Goal: Transaction & Acquisition: Purchase product/service

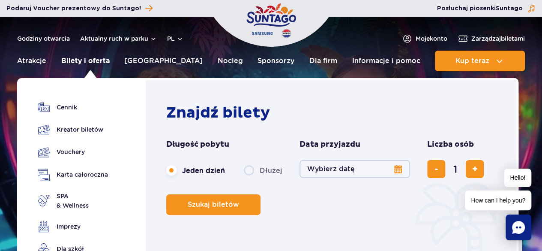
click at [97, 60] on link "Bilety i oferta" at bounding box center [85, 61] width 48 height 21
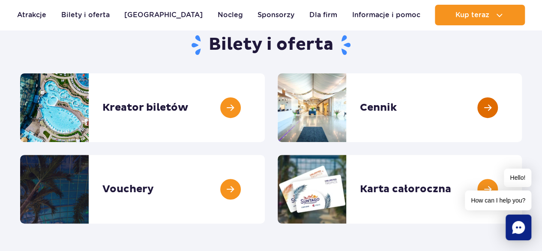
scroll to position [86, 0]
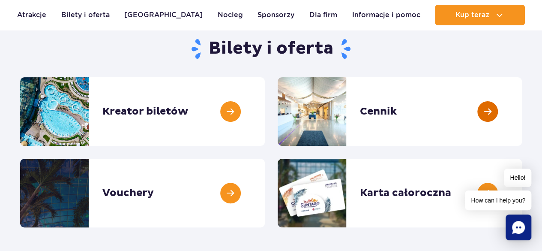
click at [522, 115] on link at bounding box center [522, 111] width 0 height 69
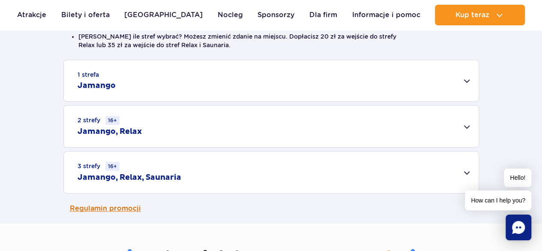
scroll to position [257, 0]
click at [274, 170] on div "3 strefy 16+ Jamango, Relax, Saunaria" at bounding box center [271, 173] width 415 height 42
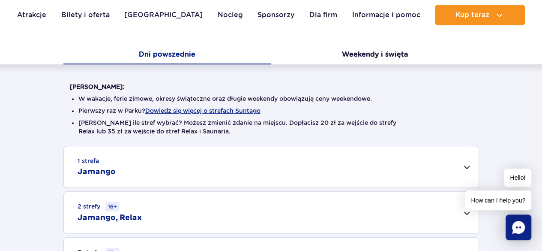
scroll to position [0, 0]
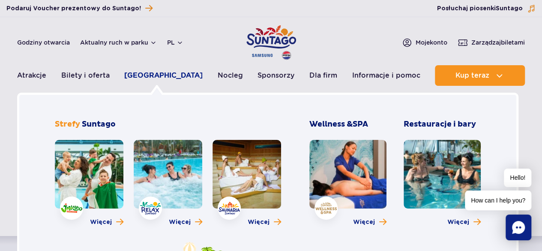
click at [149, 75] on link "[GEOGRAPHIC_DATA]" at bounding box center [163, 75] width 78 height 21
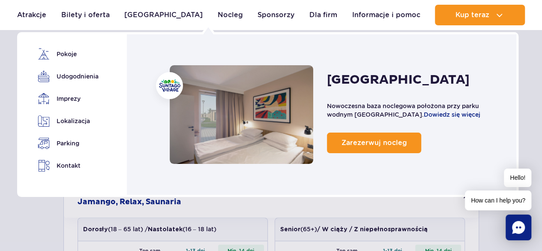
scroll to position [343, 0]
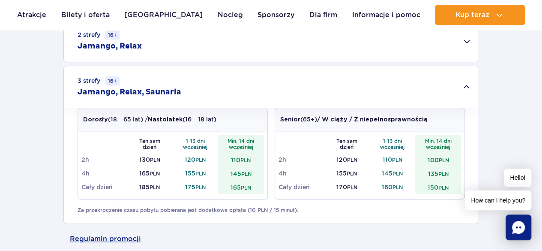
click at [529, 135] on div "1 strefa Jamango Dorosły (18 – 65 lat) / Nastolatek (16 – 18 lat) Ten sam dzień…" at bounding box center [271, 98] width 542 height 249
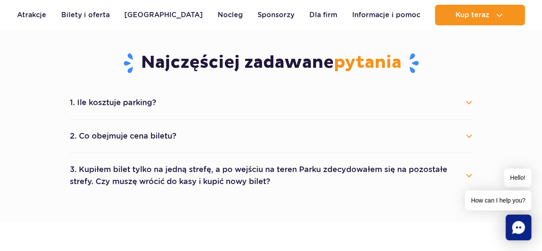
scroll to position [514, 0]
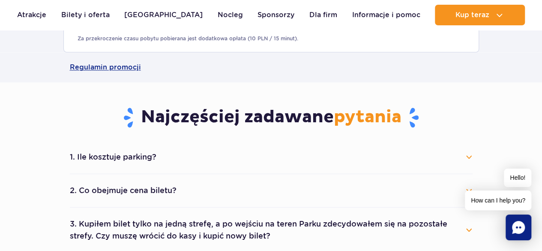
click at [232, 163] on button "1. Ile kosztuje parking?" at bounding box center [271, 156] width 403 height 19
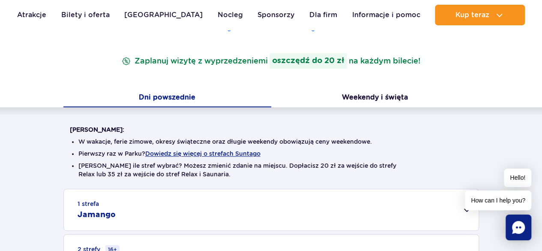
scroll to position [257, 0]
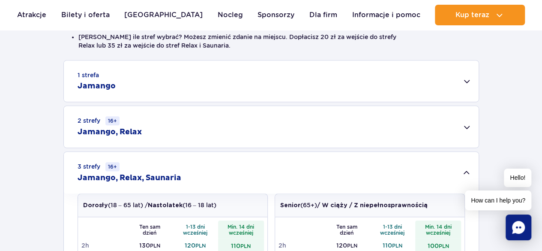
click at [240, 133] on div "2 strefy 16+ Jamango, Relax" at bounding box center [271, 127] width 415 height 42
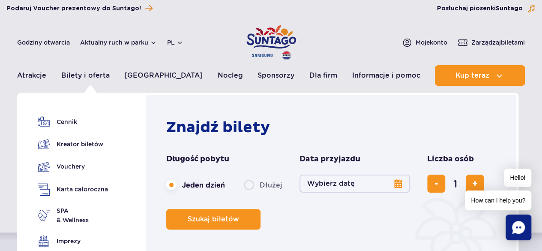
scroll to position [0, 0]
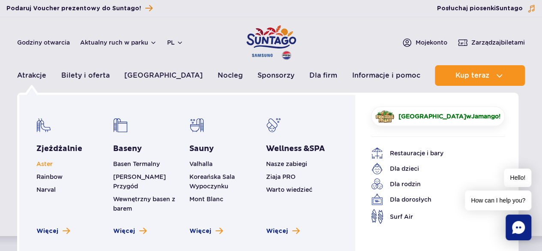
click at [51, 165] on span "Aster" at bounding box center [44, 163] width 16 height 7
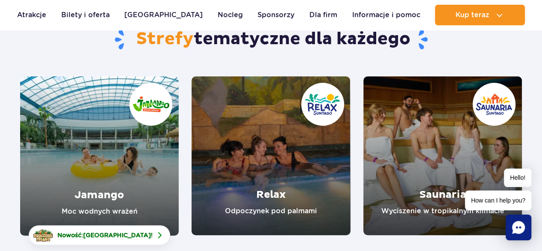
scroll to position [43, 0]
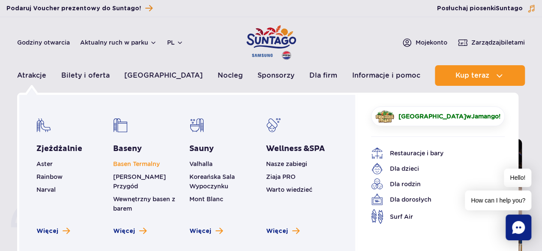
click at [135, 163] on link "Basen Termalny" at bounding box center [136, 163] width 47 height 7
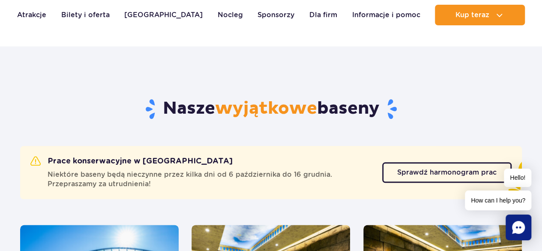
scroll to position [368, 0]
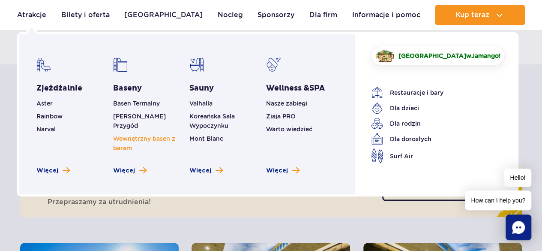
click at [140, 135] on link "Wewnętrzny basen z barem" at bounding box center [144, 143] width 62 height 16
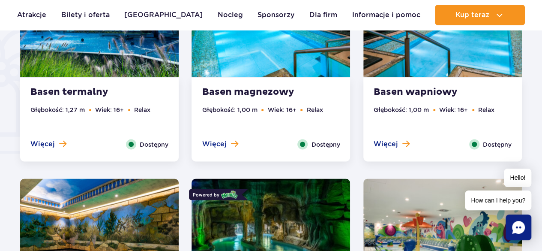
scroll to position [453, 0]
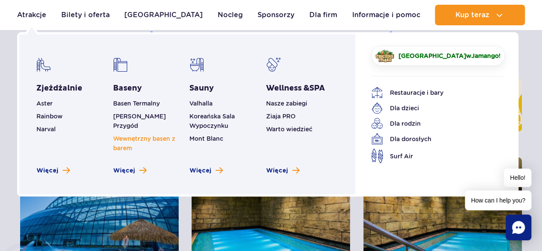
click at [119, 138] on link "Wewnętrzny basen z barem" at bounding box center [144, 143] width 62 height 16
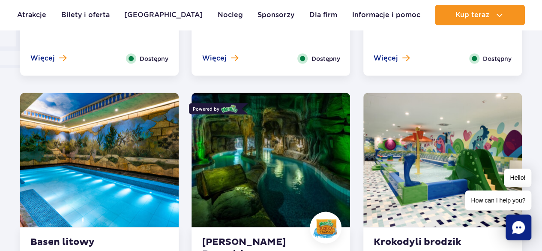
scroll to position [539, 0]
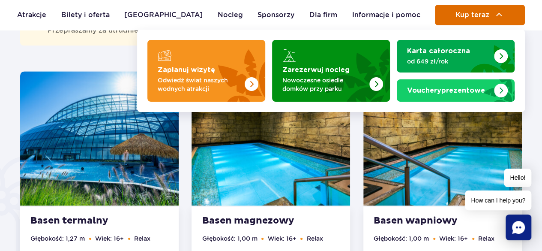
click at [459, 18] on span "Kup teraz" at bounding box center [472, 15] width 34 height 8
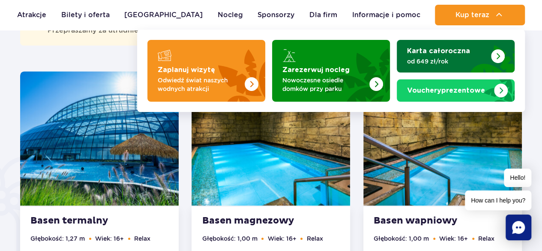
click at [453, 48] on strong "Karta całoroczna" at bounding box center [438, 51] width 63 height 7
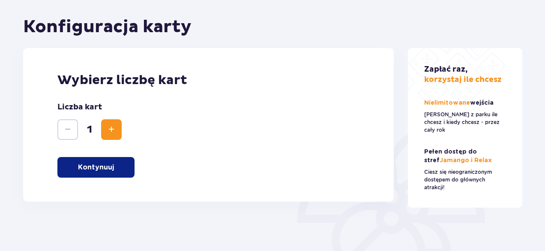
click at [111, 167] on p "Kontynuuj" at bounding box center [96, 166] width 36 height 9
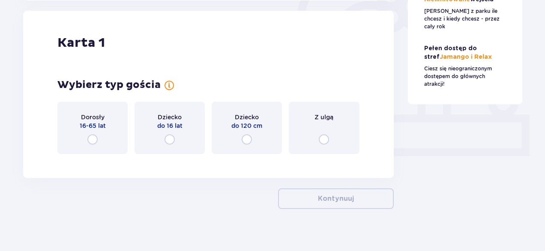
scroll to position [287, 0]
click at [101, 138] on div "Dorosły 16-65 lat" at bounding box center [92, 127] width 70 height 52
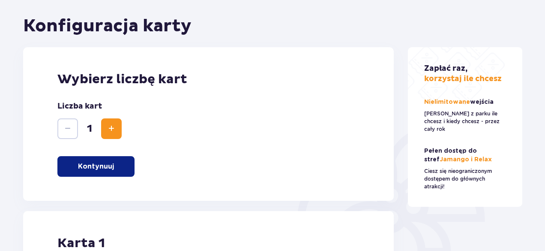
scroll to position [171, 0]
